Goal: Task Accomplishment & Management: Manage account settings

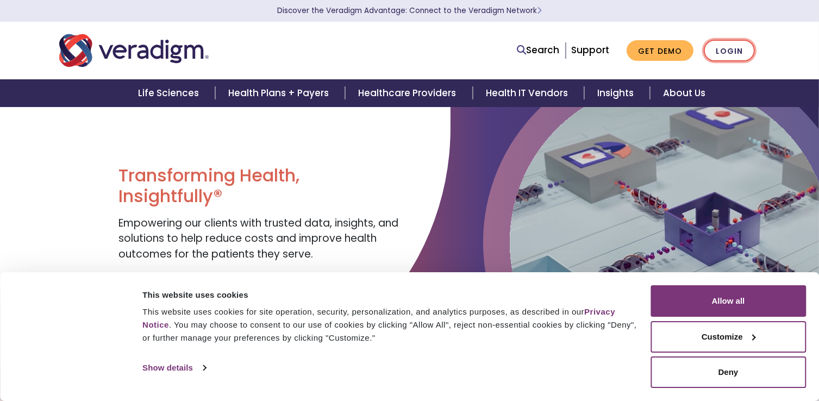
click at [739, 47] on link "Login" at bounding box center [729, 51] width 51 height 22
